Goal: Information Seeking & Learning: Learn about a topic

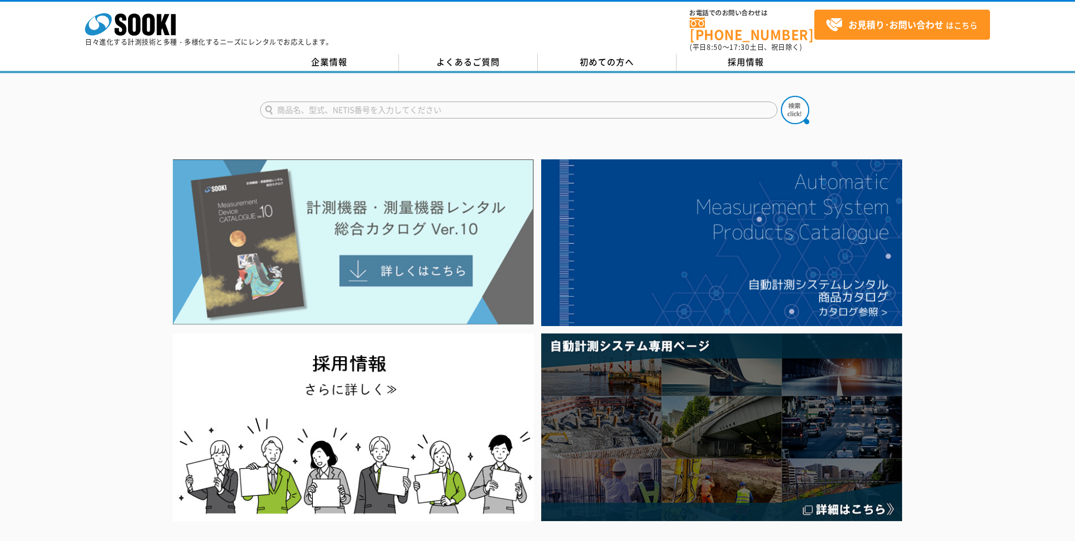
click at [464, 260] on img at bounding box center [353, 241] width 361 height 165
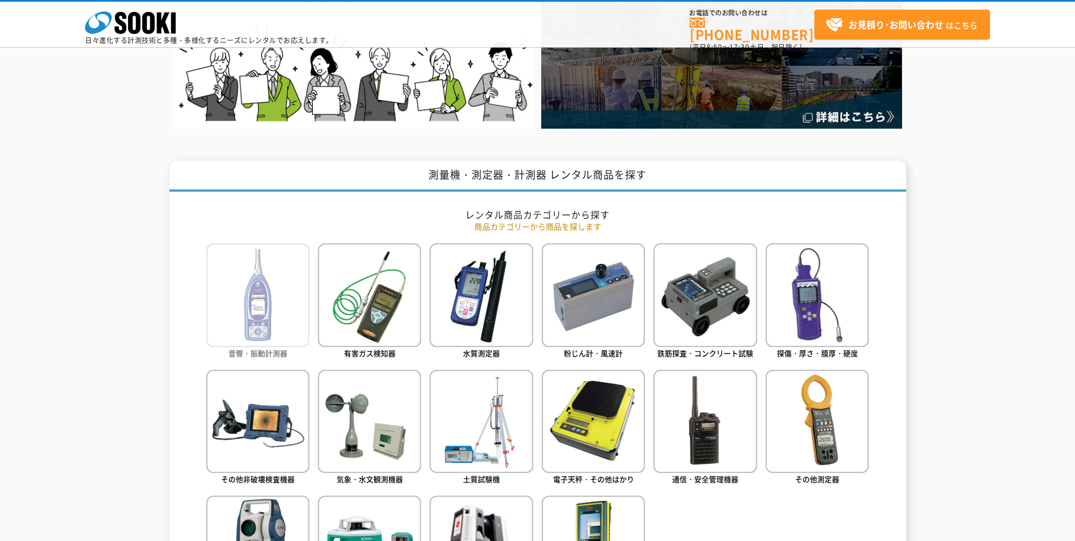
scroll to position [453, 0]
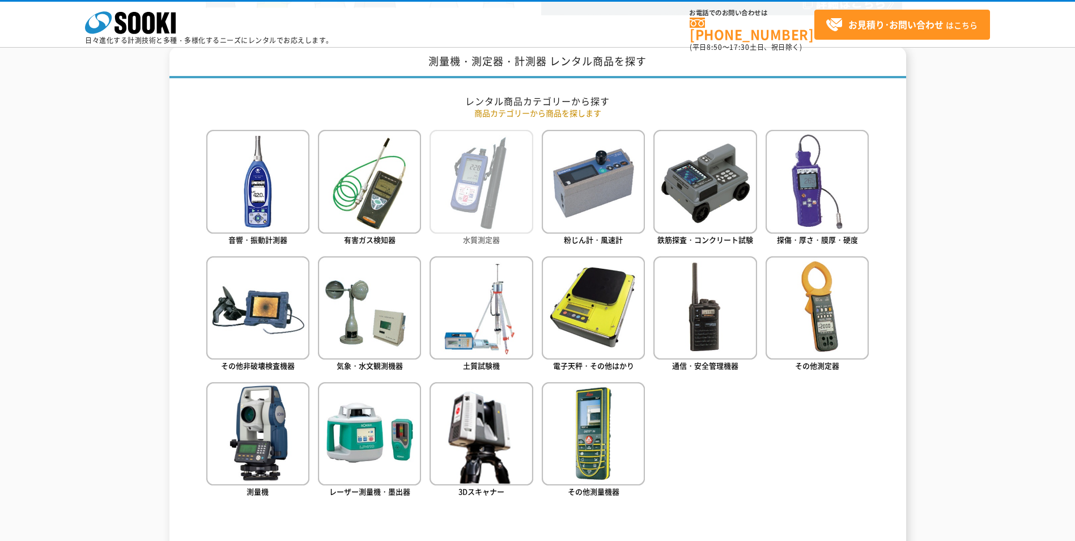
click at [518, 180] on img at bounding box center [481, 181] width 103 height 103
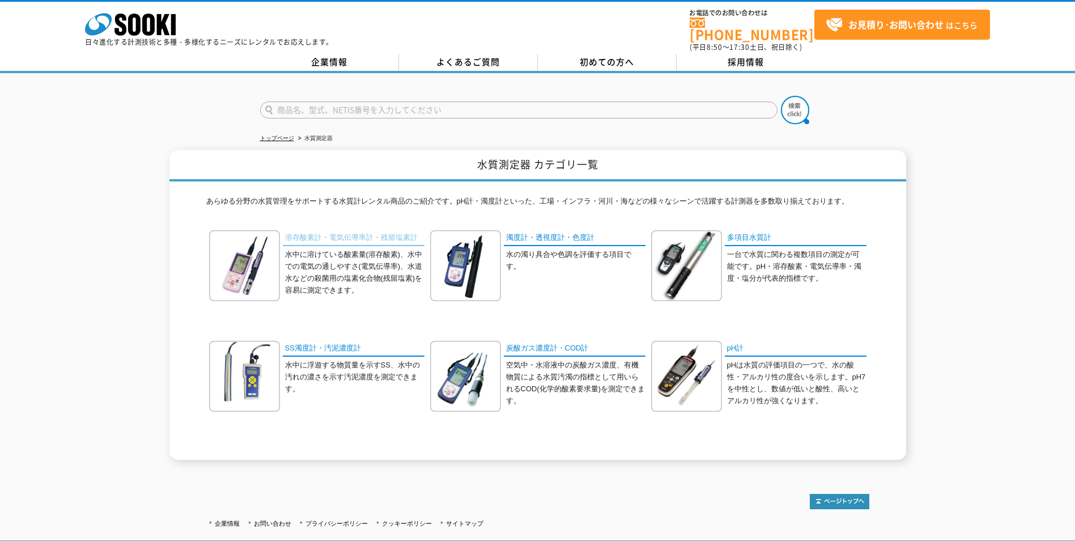
click at [345, 231] on link "溶存酸素計・電気伝導率計・残留塩素計" at bounding box center [354, 238] width 142 height 16
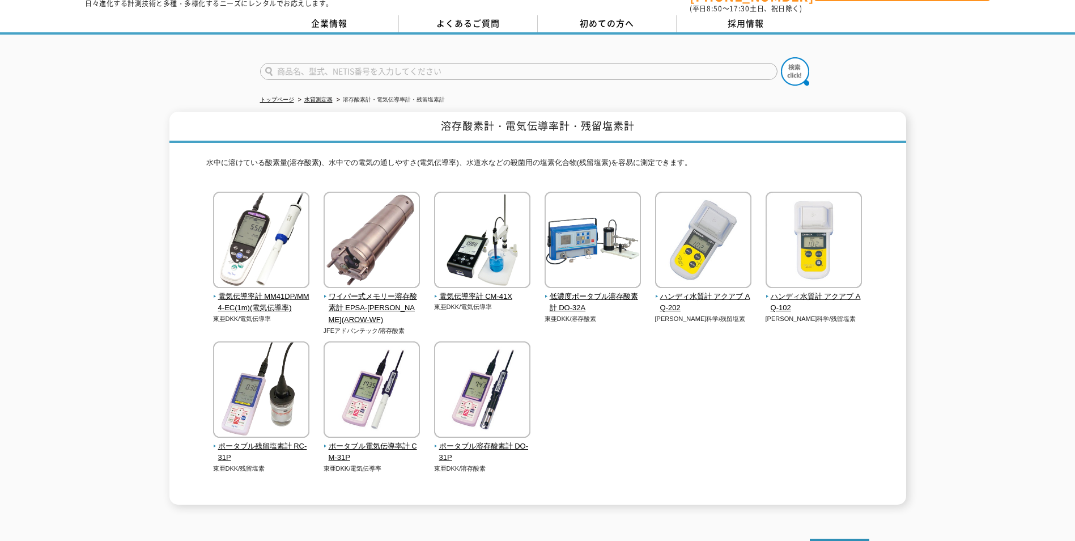
scroll to position [57, 0]
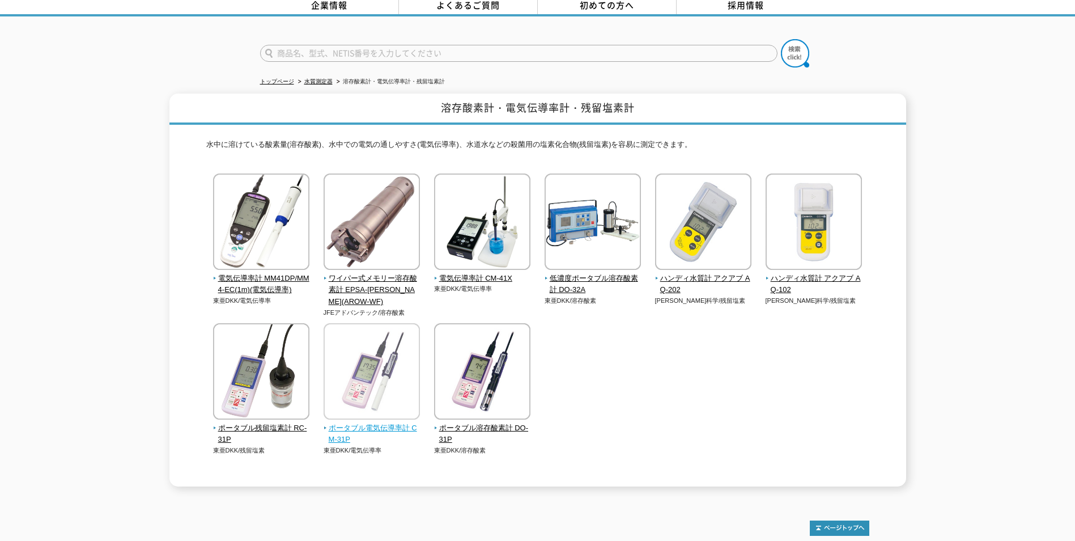
click at [393, 422] on span "ポータブル電気伝導率計 CM-31P" at bounding box center [372, 434] width 97 height 24
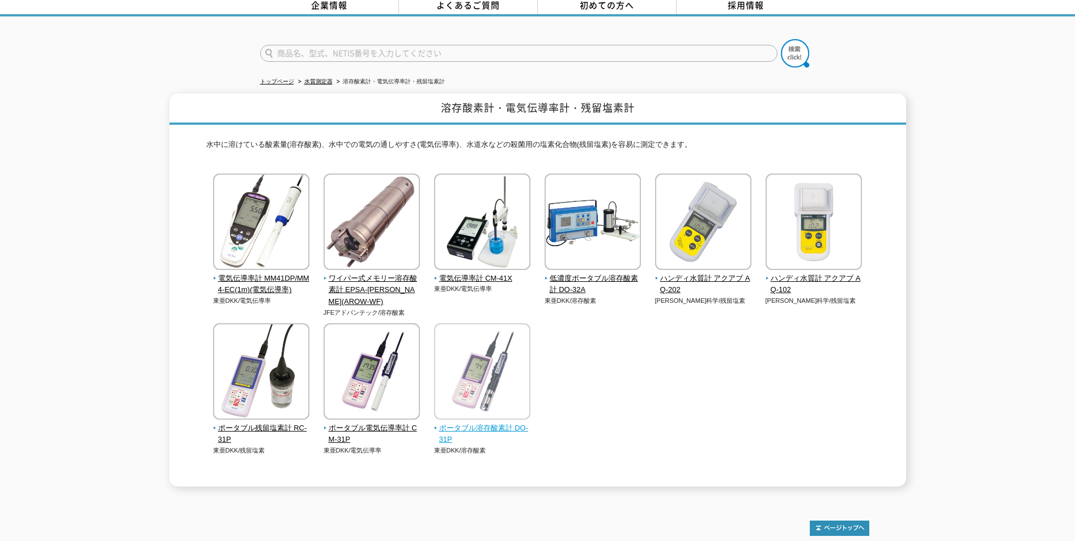
click at [501, 422] on span "ポータブル溶存酸素計 DO-31P" at bounding box center [482, 434] width 97 height 24
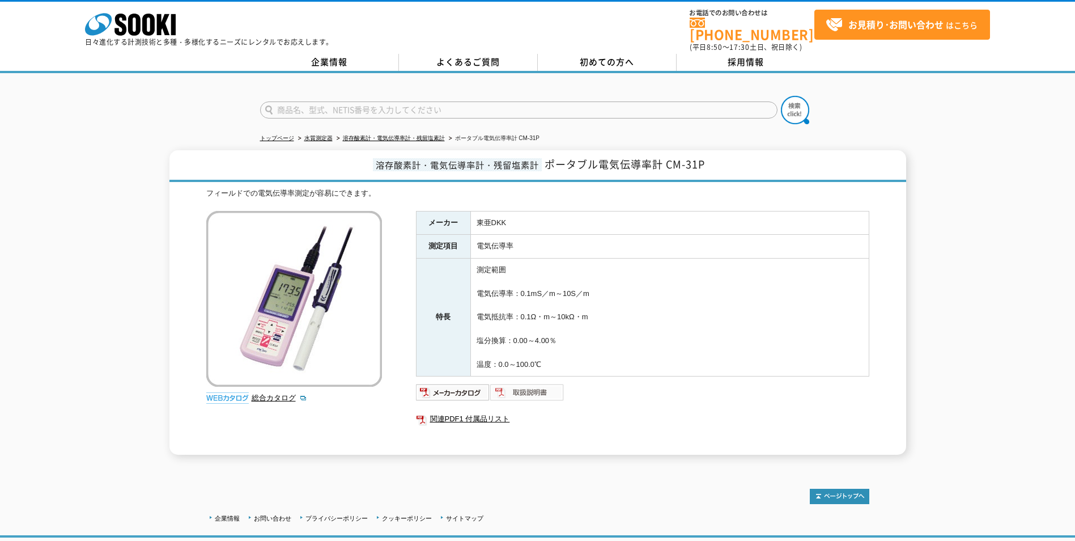
click at [529, 384] on img at bounding box center [527, 392] width 74 height 18
click at [959, 266] on div "溶存酸素計・電気伝導率計・残留塩素計 ポータブル電気伝導率計 CM-31P フィールドでの電気伝導率測定が容易にできます。 総合カタログ メーカー 東亜DKK…" at bounding box center [537, 302] width 1075 height 304
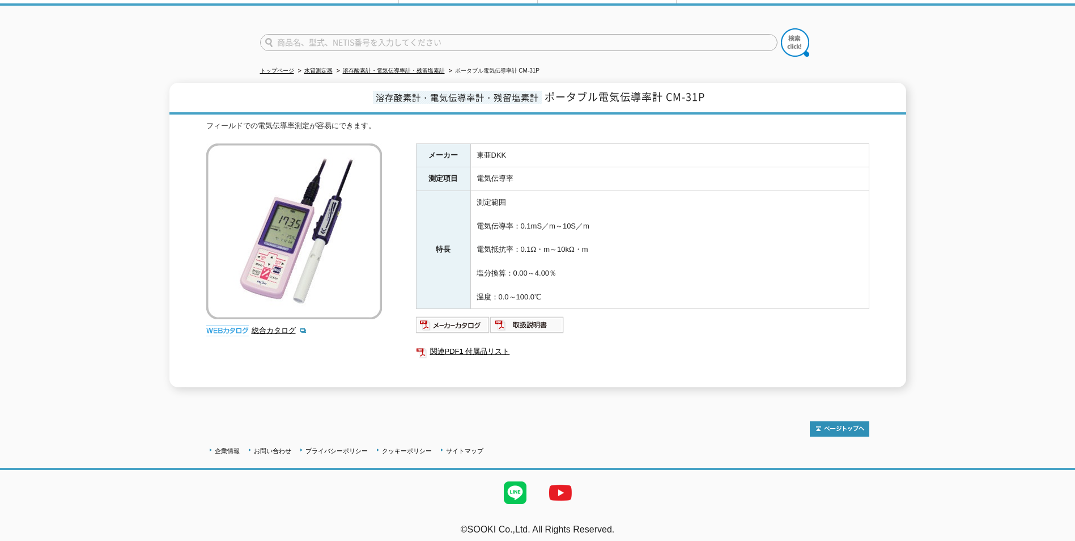
scroll to position [68, 0]
click at [464, 346] on link "関連PDF1 付属品リスト" at bounding box center [642, 350] width 453 height 15
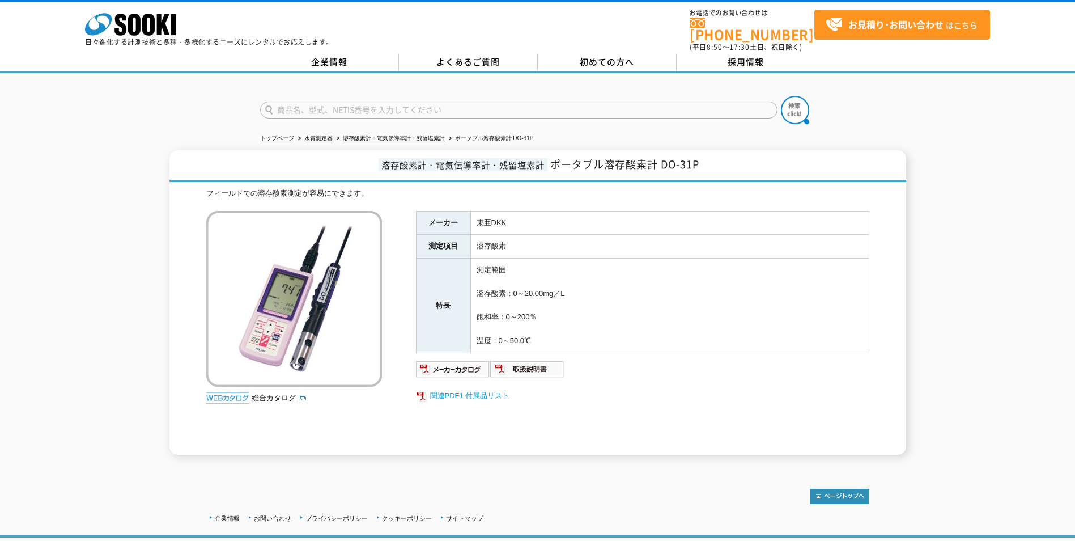
click at [472, 388] on link "関連PDF1 付属品リスト" at bounding box center [642, 395] width 453 height 15
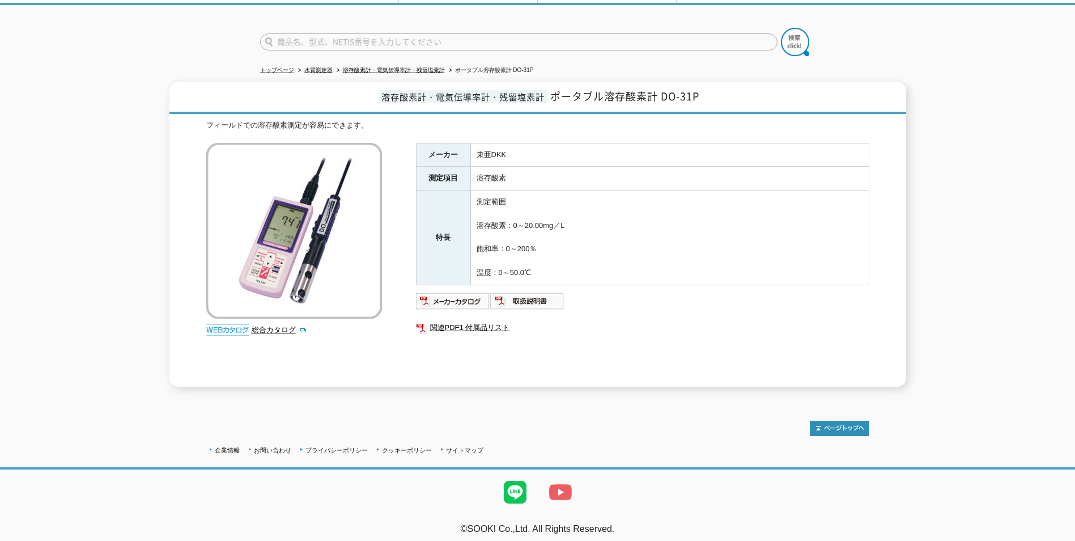
click at [556, 480] on img at bounding box center [560, 491] width 45 height 45
click at [505, 292] on img at bounding box center [527, 301] width 74 height 18
click at [455, 320] on link "関連PDF1 付属品リスト" at bounding box center [642, 327] width 453 height 15
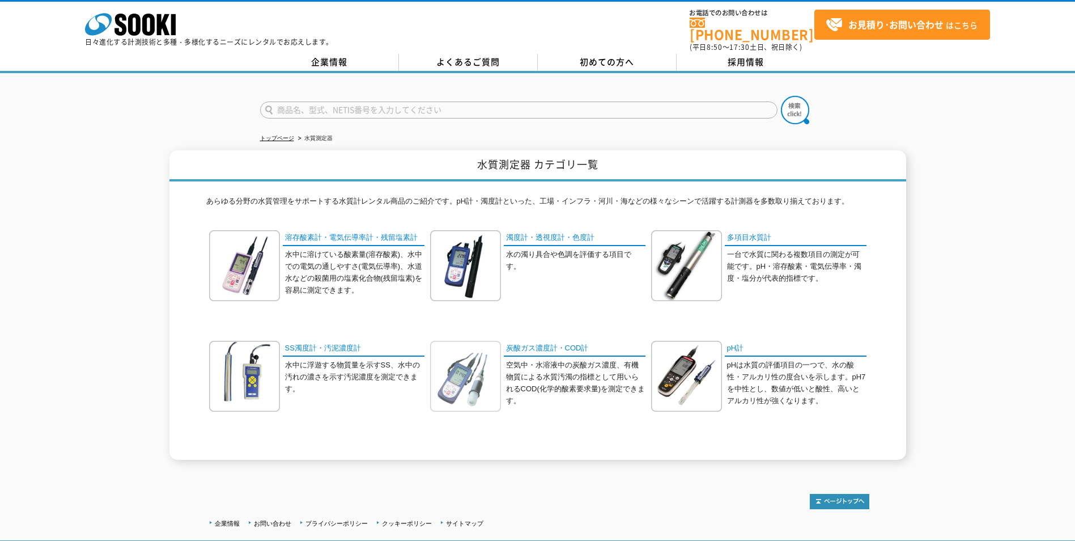
click at [469, 354] on img at bounding box center [465, 376] width 71 height 71
click at [727, 341] on link "pH計" at bounding box center [796, 349] width 142 height 16
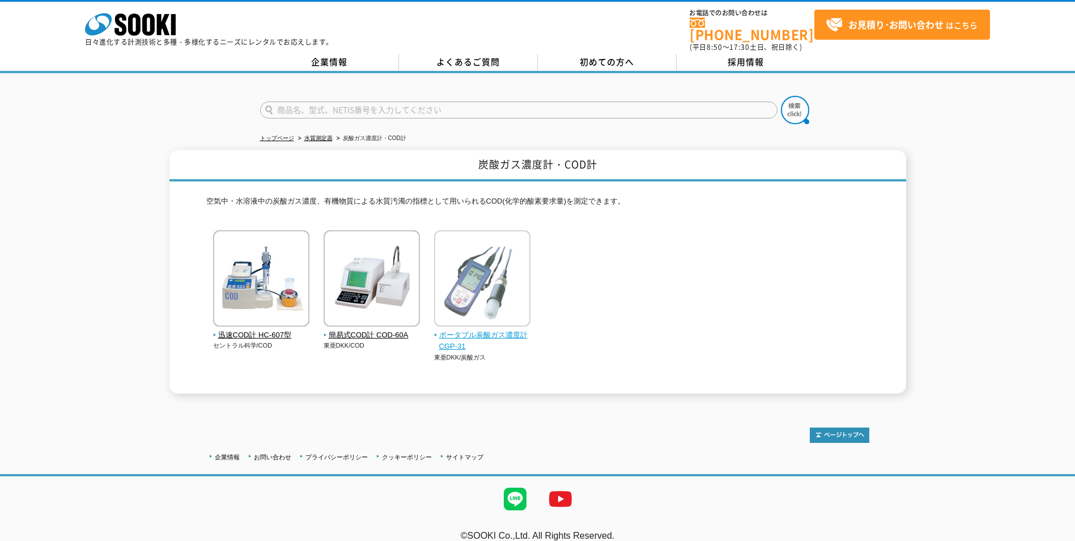
click at [454, 329] on span "ポータブル炭酸ガス濃度計 CGP-31" at bounding box center [482, 341] width 97 height 24
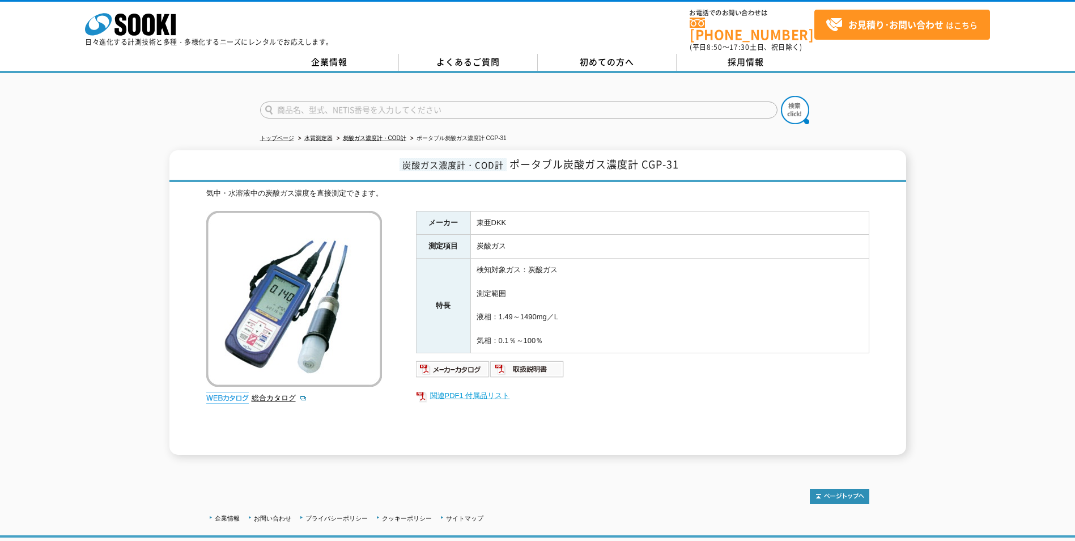
click at [481, 388] on link "関連PDF1 付属品リスト" at bounding box center [642, 395] width 453 height 15
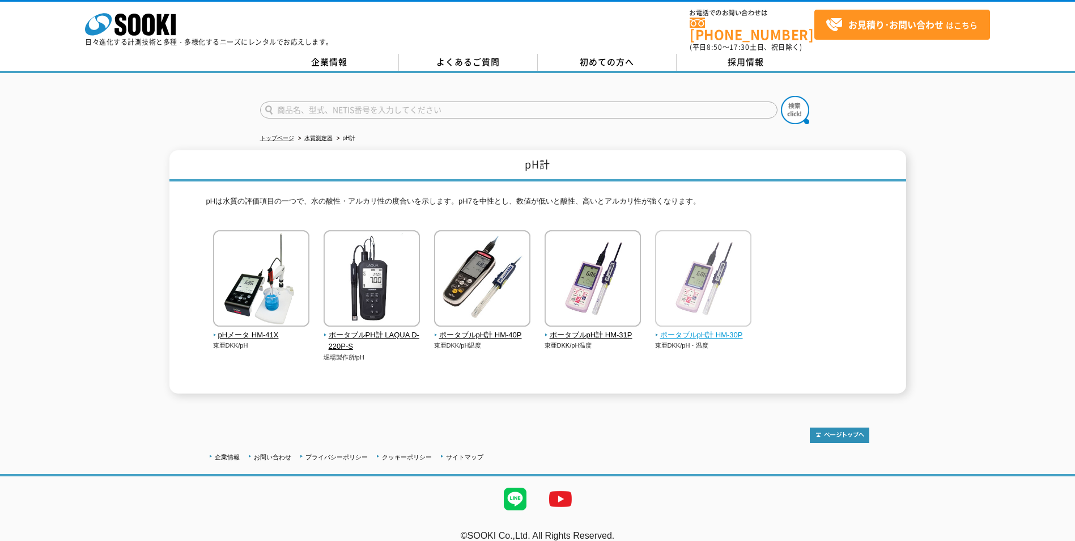
click at [683, 329] on span "ポータブルpH計 HM-30P" at bounding box center [703, 335] width 97 height 12
click at [616, 329] on span "ポータブルpH計 HM-31P" at bounding box center [593, 335] width 97 height 12
click at [487, 329] on span "ポータブルpH計 HM-40P" at bounding box center [482, 335] width 97 height 12
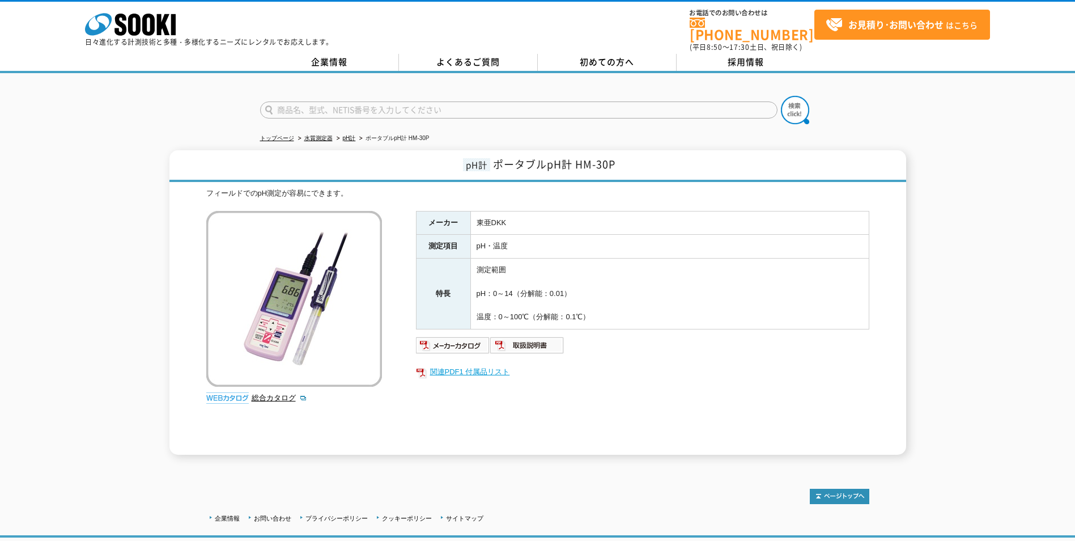
click at [462, 367] on link "関連PDF1 付属品リスト" at bounding box center [642, 371] width 453 height 15
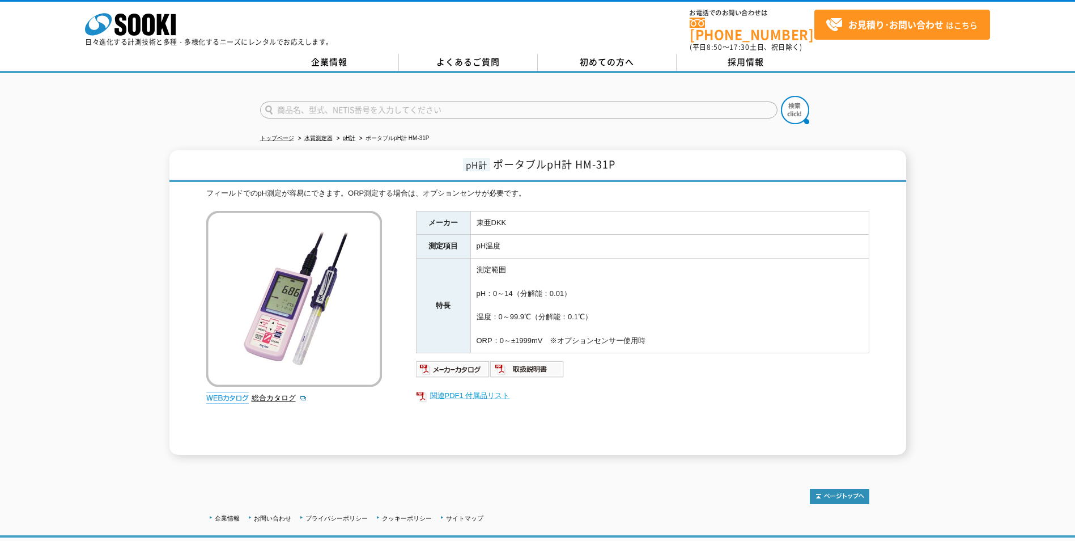
click at [474, 389] on link "関連PDF1 付属品リスト" at bounding box center [642, 395] width 453 height 15
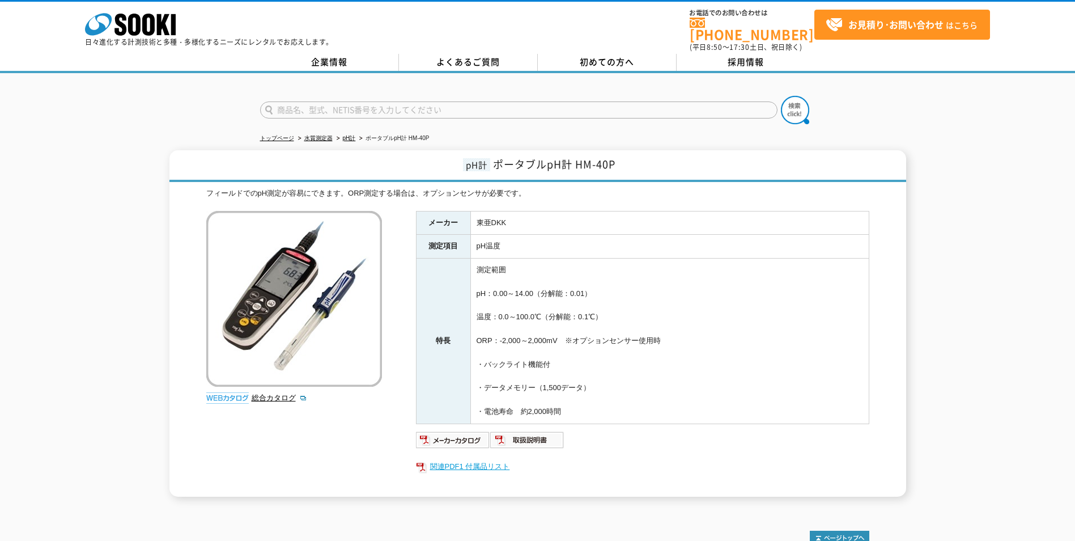
click at [486, 459] on link "関連PDF1 付属品リスト" at bounding box center [642, 466] width 453 height 15
click at [768, 258] on td "測定範囲 pH：0.00～14.00（分解能：0.01） 温度：0.0～100.0℃（分解能：0.1℃） ORP：-2,000～2,000mV　※オプションセ…" at bounding box center [669, 340] width 398 height 165
click at [508, 309] on td "測定範囲 pH：0.00～14.00（分解能：0.01） 温度：0.0～100.0℃（分解能：0.1℃） ORP：-2,000～2,000mV　※オプションセ…" at bounding box center [669, 340] width 398 height 165
click at [553, 333] on td "測定範囲 pH：0.00～14.00（分解能：0.01） 温度：0.0～100.0℃（分解能：0.1℃） ORP：-2,000～2,000mV　※オプションセ…" at bounding box center [669, 340] width 398 height 165
